Goal: Understand process/instructions: Learn how to perform a task or action

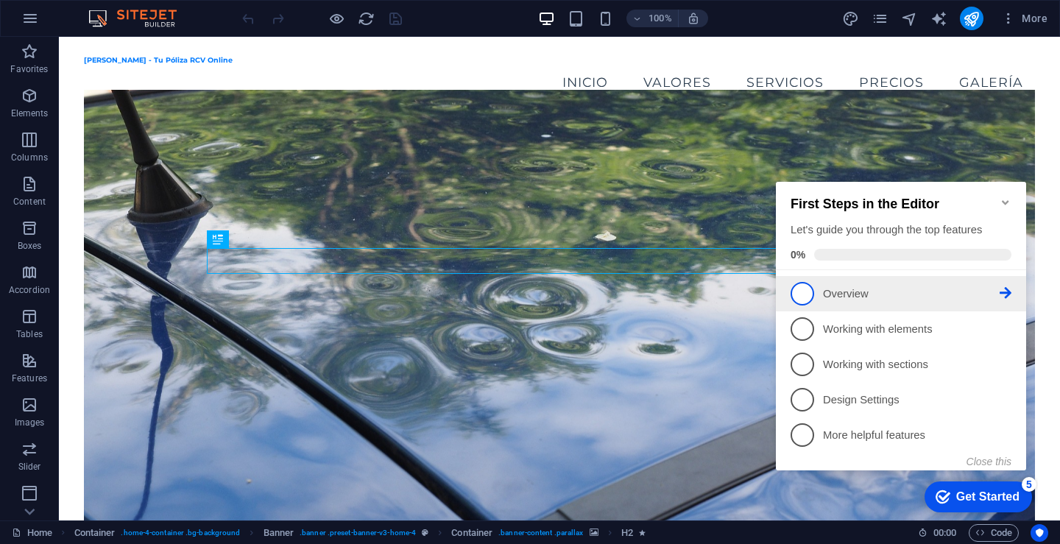
click at [829, 292] on p "Overview - incomplete" at bounding box center [911, 293] width 177 height 15
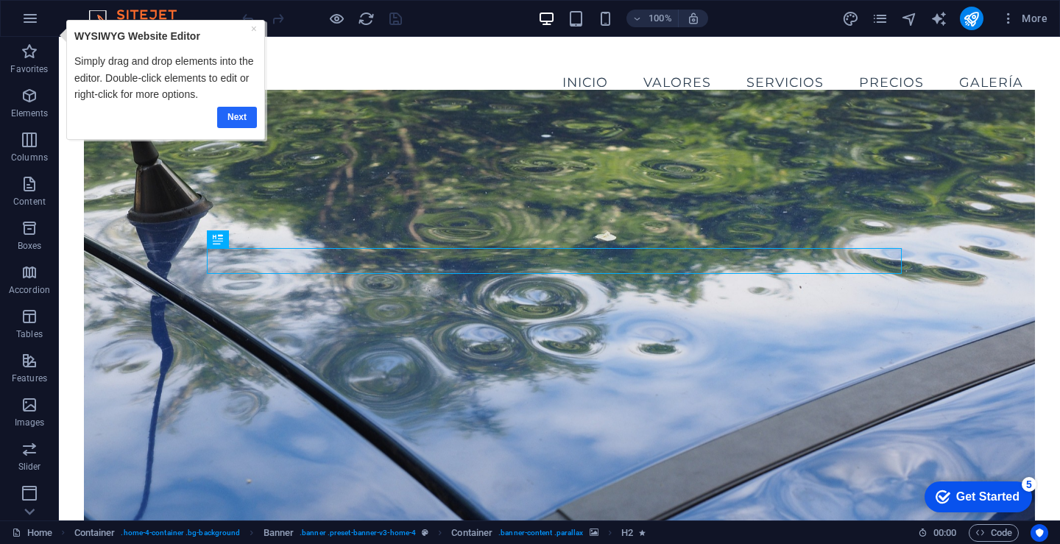
click at [244, 120] on link "Next" at bounding box center [237, 117] width 40 height 21
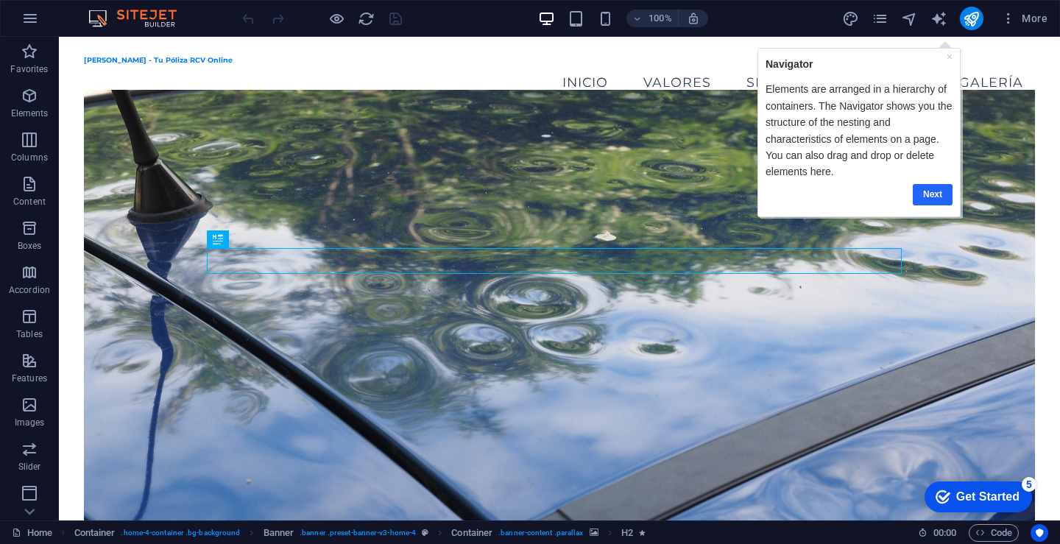
click at [935, 194] on link "Next" at bounding box center [932, 193] width 40 height 21
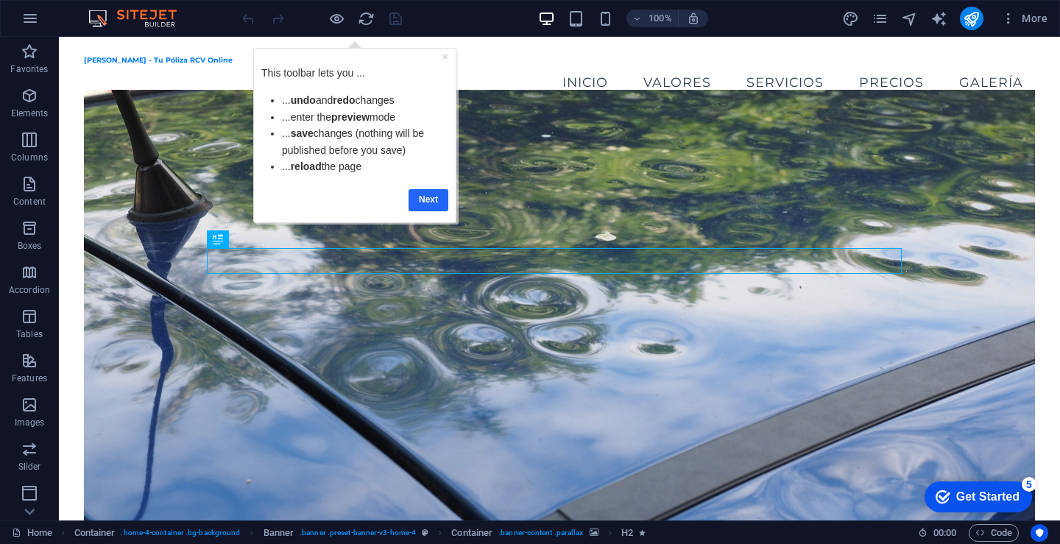
click at [422, 199] on link "Next" at bounding box center [428, 199] width 40 height 21
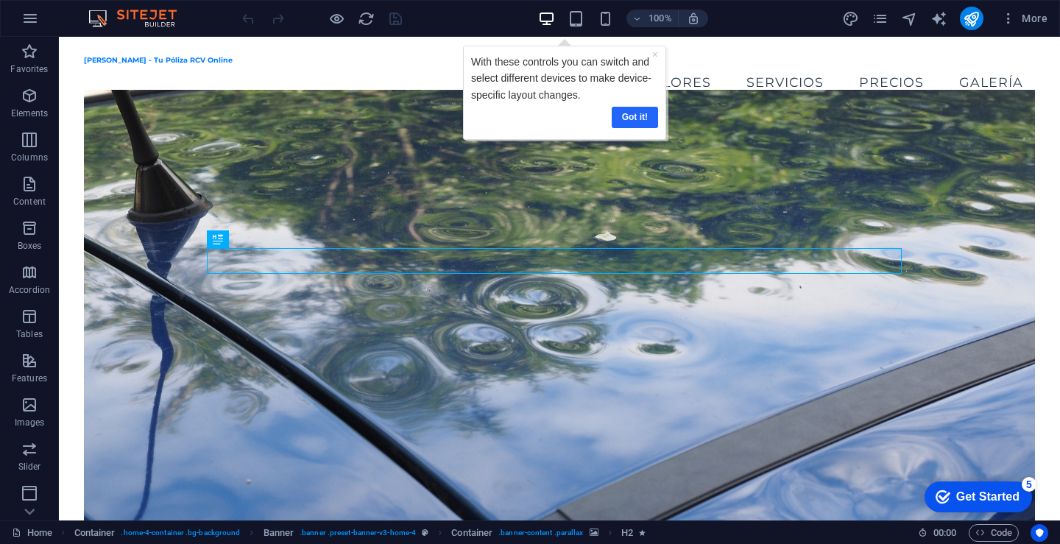
click at [642, 118] on link "Got it!" at bounding box center [634, 117] width 46 height 21
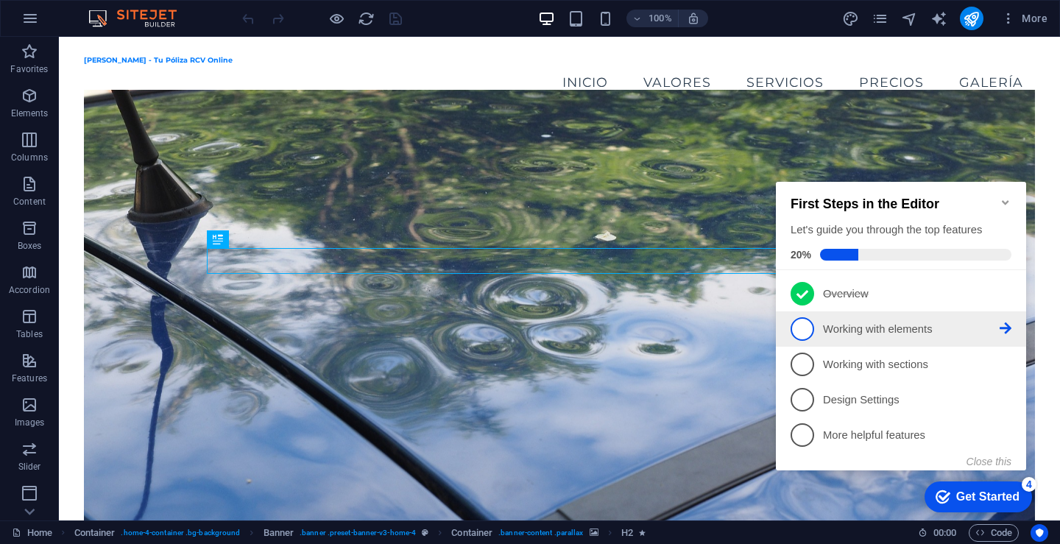
click at [847, 322] on p "Working with elements - incomplete" at bounding box center [911, 329] width 177 height 15
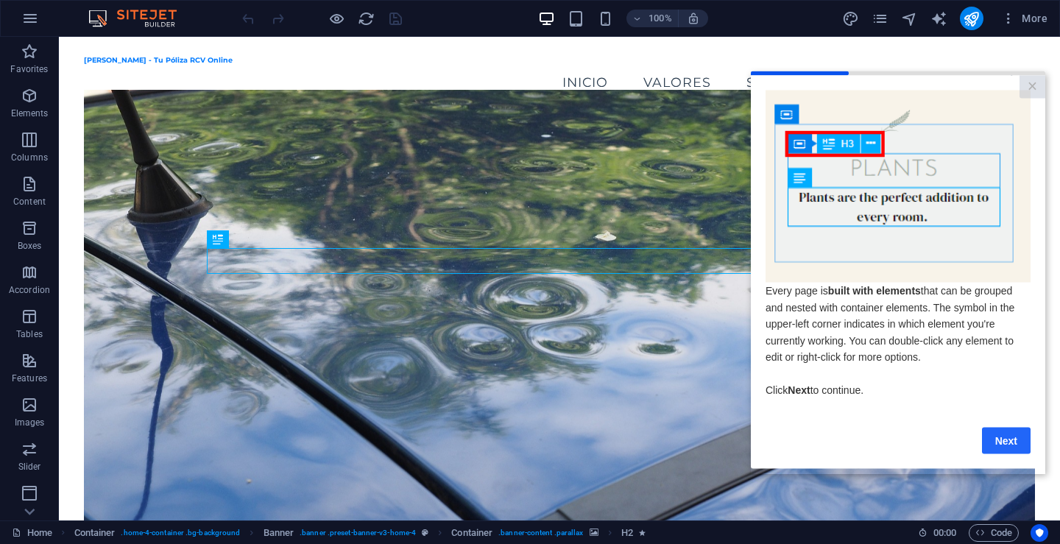
click at [1011, 447] on link "Next" at bounding box center [1006, 440] width 49 height 26
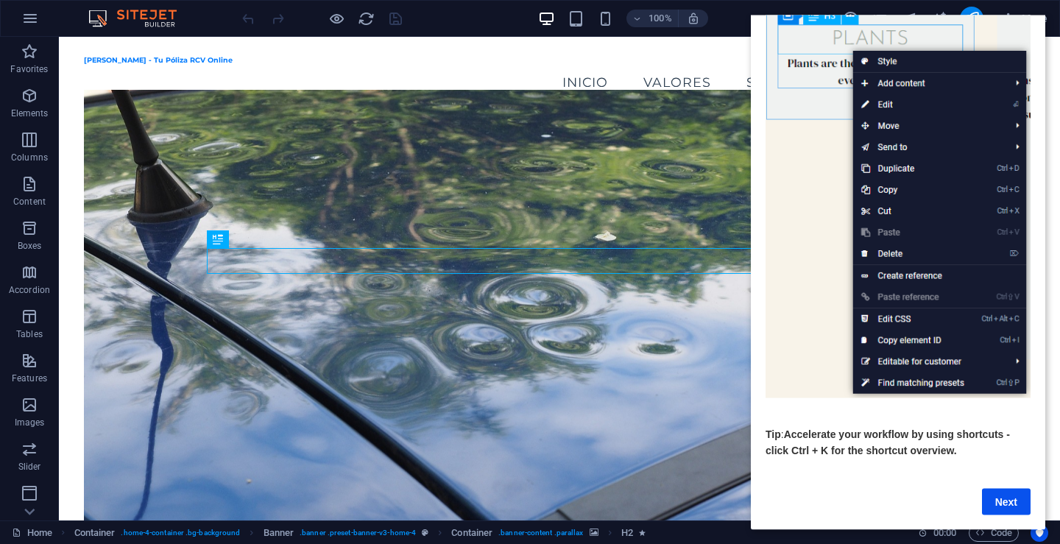
scroll to position [124, 0]
click at [1008, 489] on link "Next" at bounding box center [1006, 501] width 49 height 26
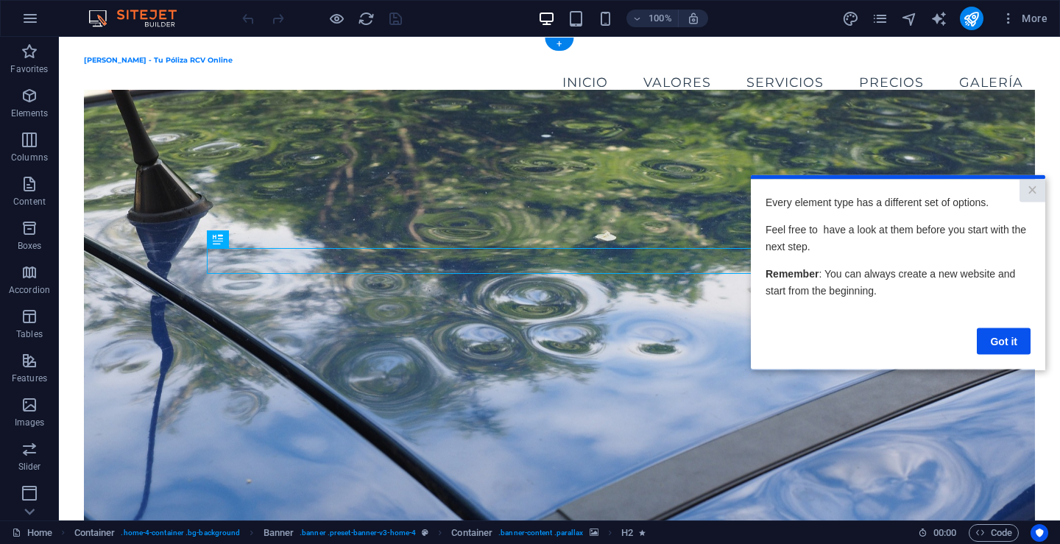
scroll to position [0, 0]
click at [1010, 347] on link "Got it" at bounding box center [1004, 341] width 54 height 26
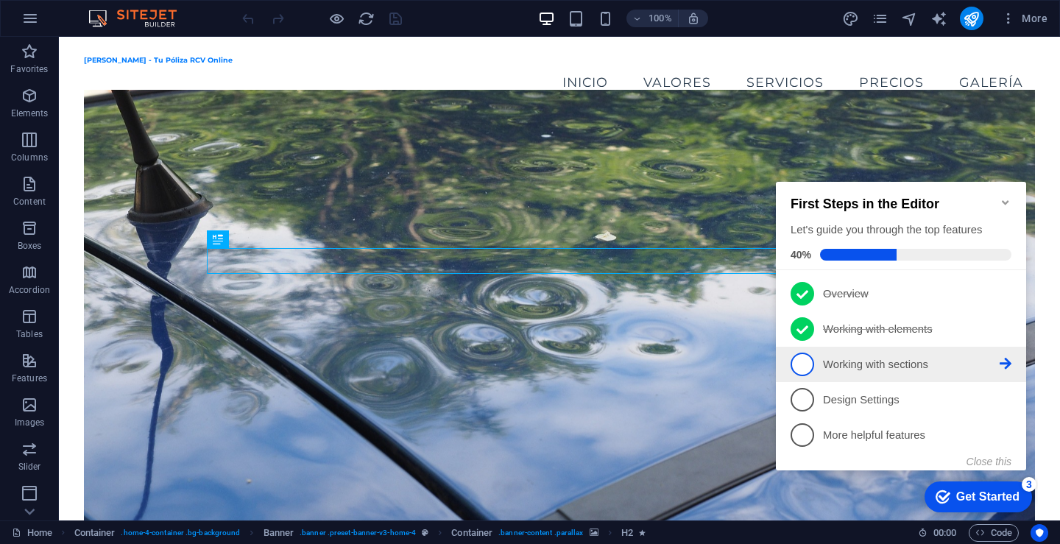
click at [845, 364] on p "Working with sections - incomplete" at bounding box center [911, 364] width 177 height 15
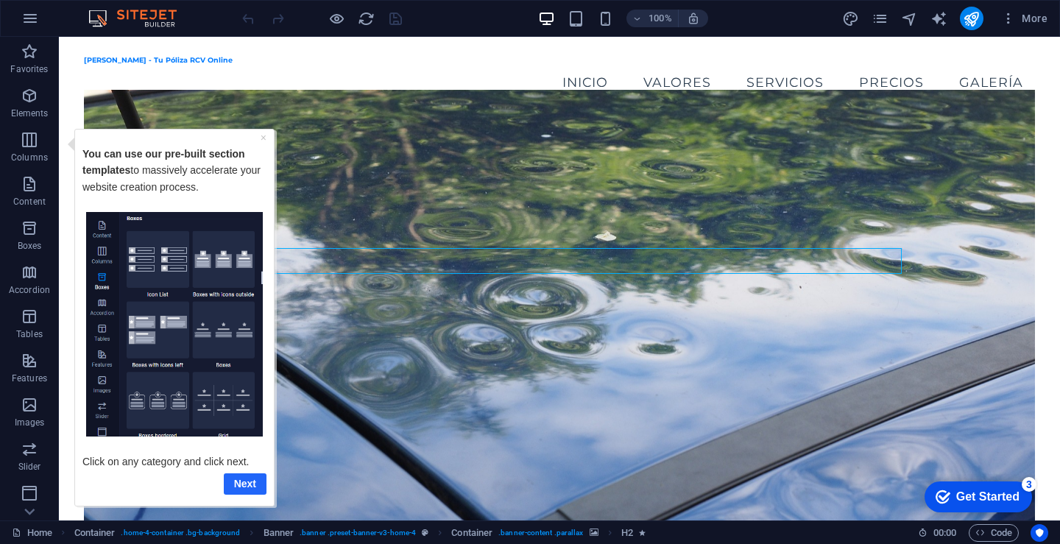
click at [241, 484] on link "Next" at bounding box center [245, 482] width 43 height 21
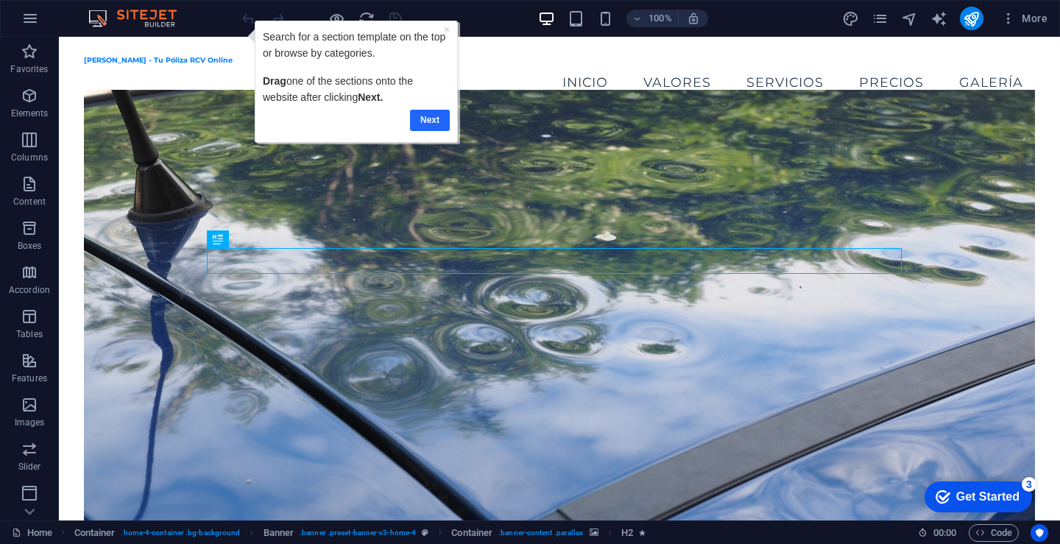
click at [422, 121] on link "Next" at bounding box center [429, 120] width 40 height 21
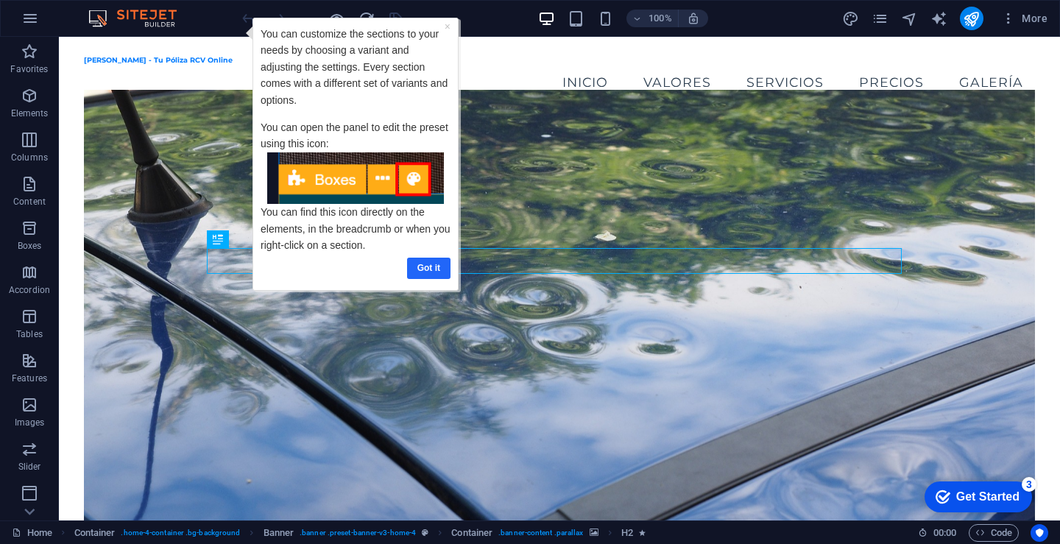
click at [420, 263] on link "Got it" at bounding box center [427, 268] width 43 height 21
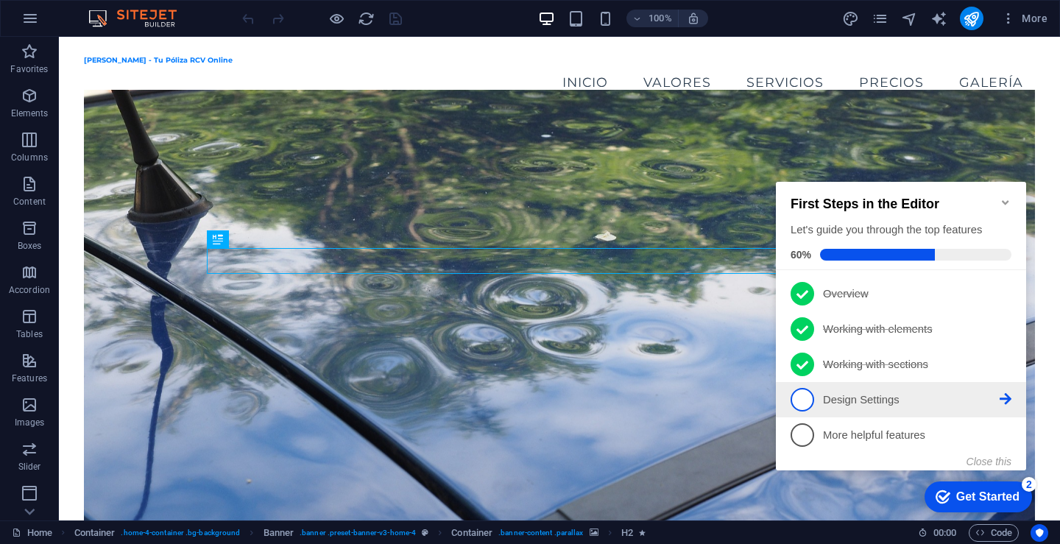
click at [810, 389] on span "4" at bounding box center [802, 400] width 24 height 24
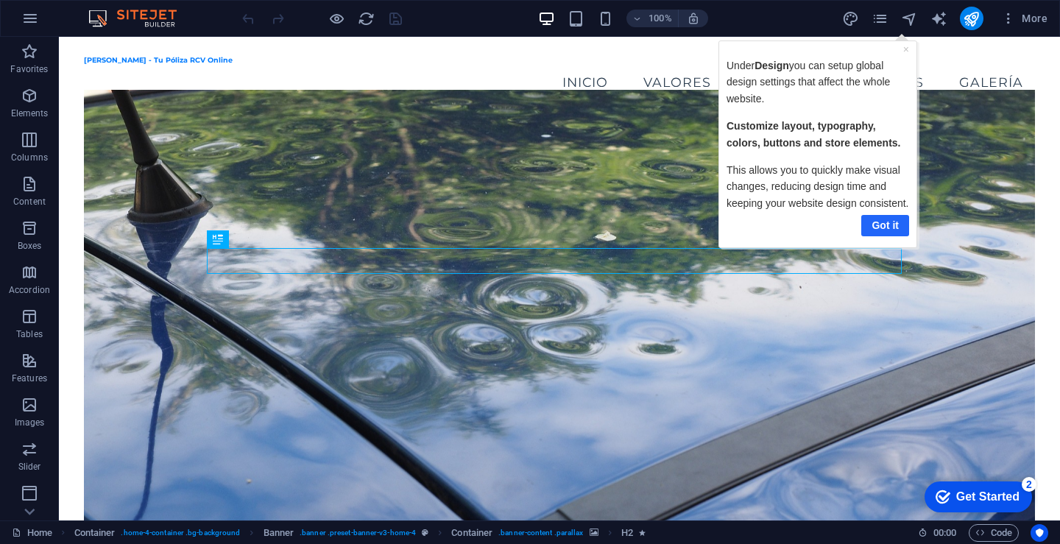
click at [880, 223] on link "Got it" at bounding box center [884, 224] width 48 height 21
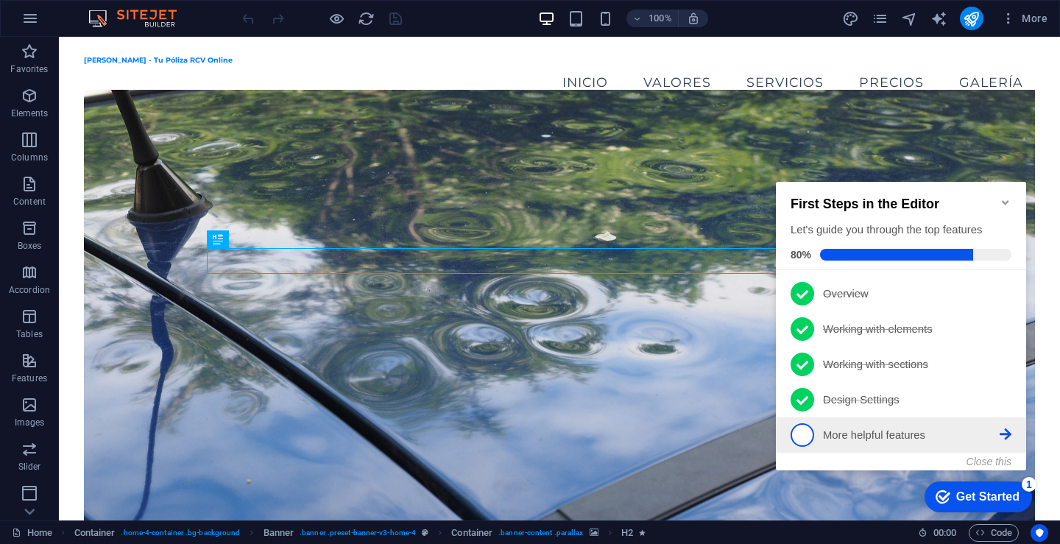
click at [860, 430] on p "More helpful features - incomplete" at bounding box center [911, 435] width 177 height 15
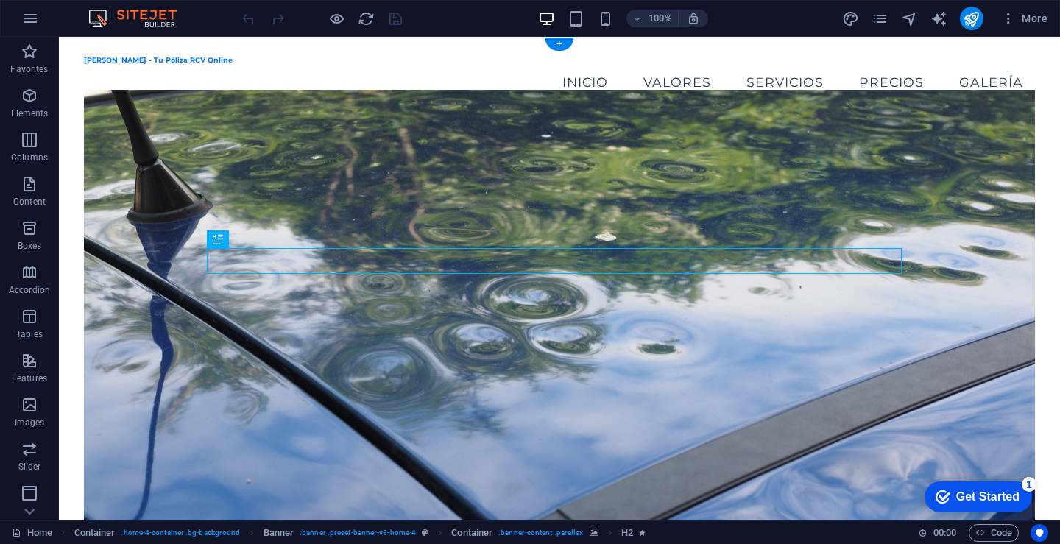
click at [364, 180] on figure at bounding box center [559, 310] width 951 height 440
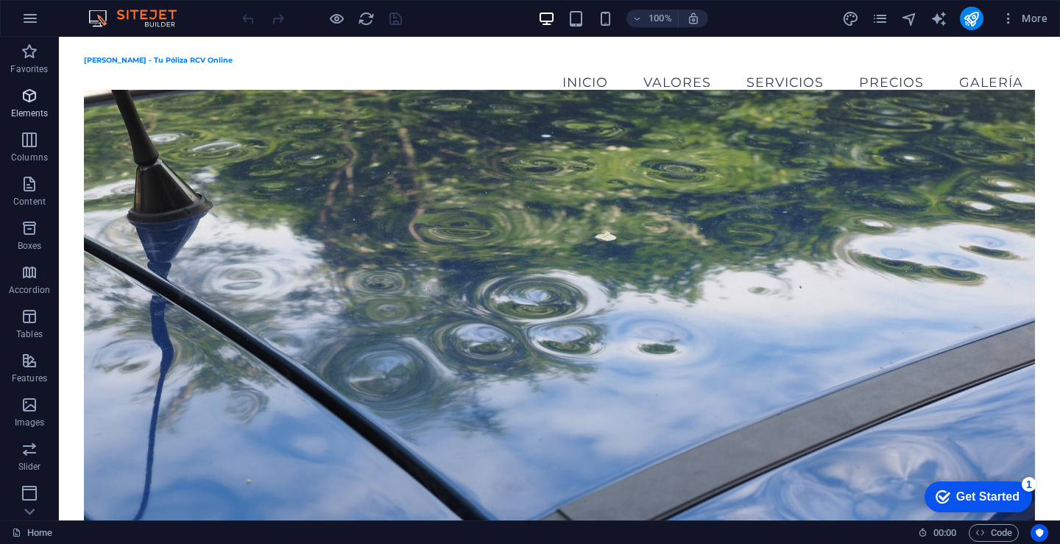
click at [31, 96] on icon "button" at bounding box center [30, 96] width 18 height 18
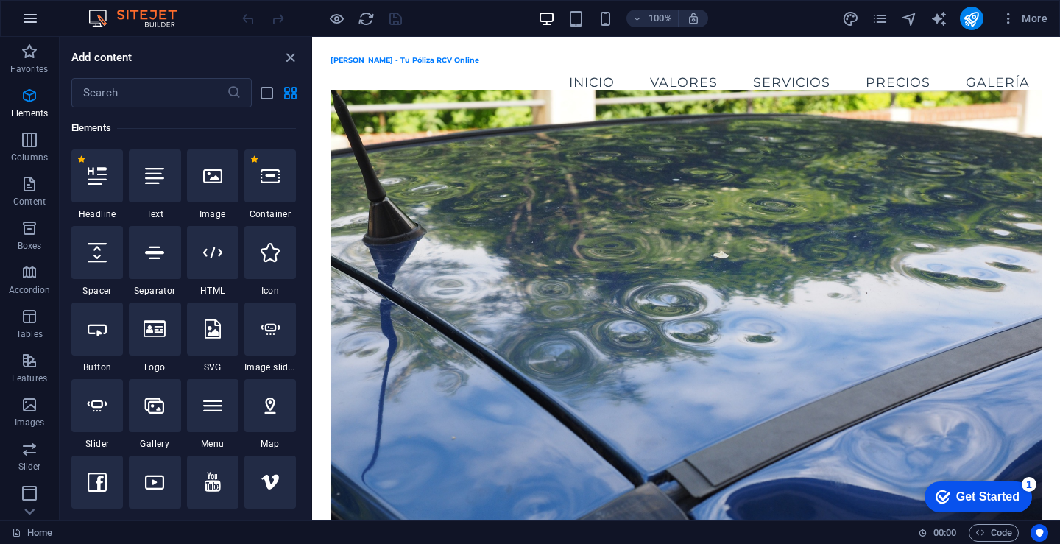
click at [36, 25] on icon "button" at bounding box center [30, 19] width 18 height 18
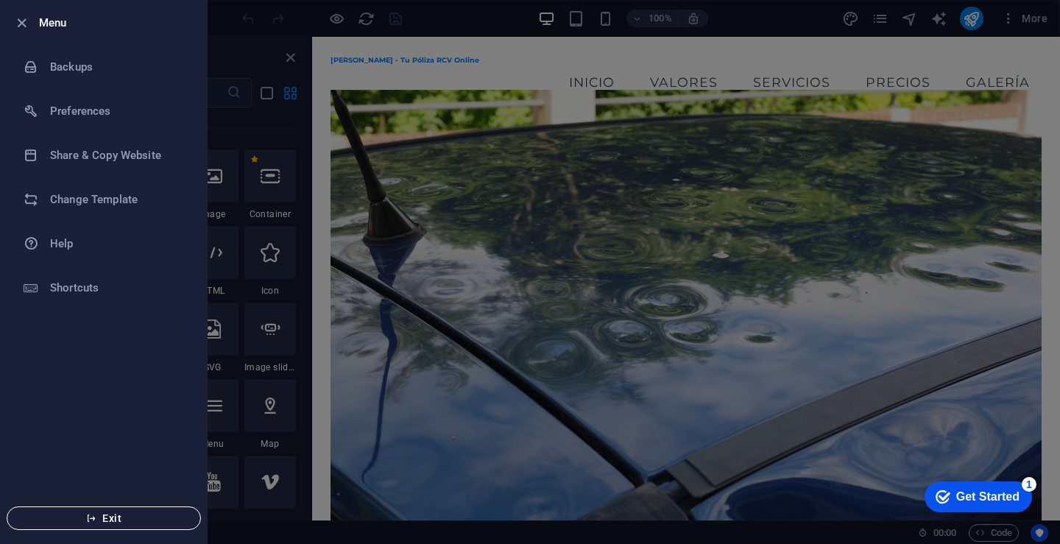
click at [98, 520] on span "Exit" at bounding box center [103, 518] width 169 height 12
